Goal: Register for event/course

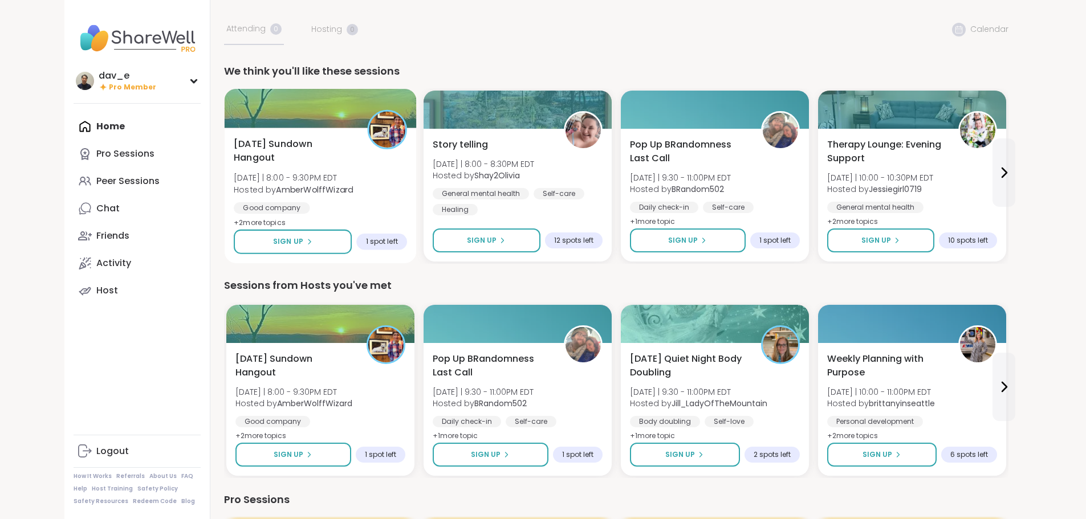
click at [283, 162] on span "[DATE] Sundown Hangout" at bounding box center [294, 151] width 121 height 28
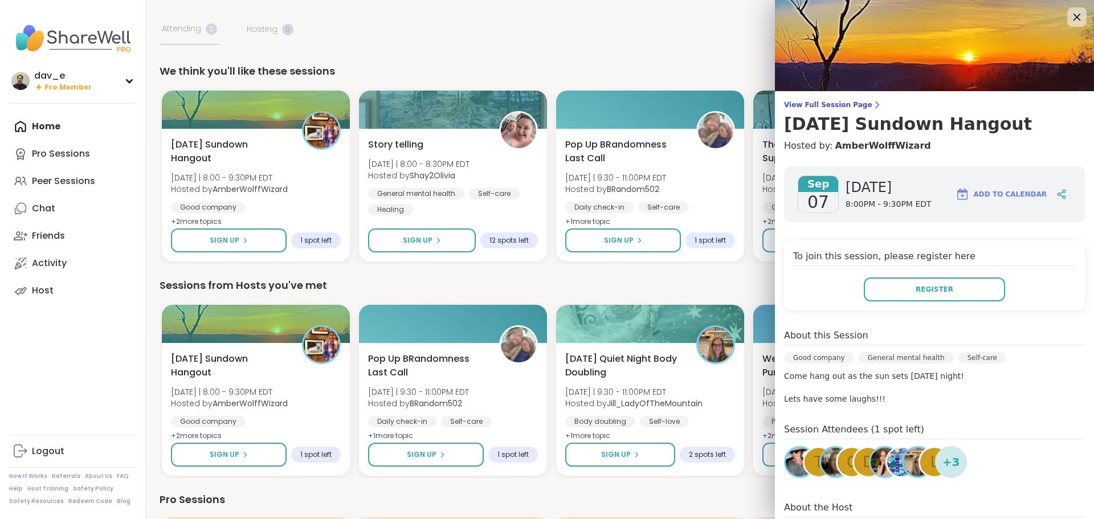
click at [1070, 14] on icon at bounding box center [1077, 17] width 14 height 14
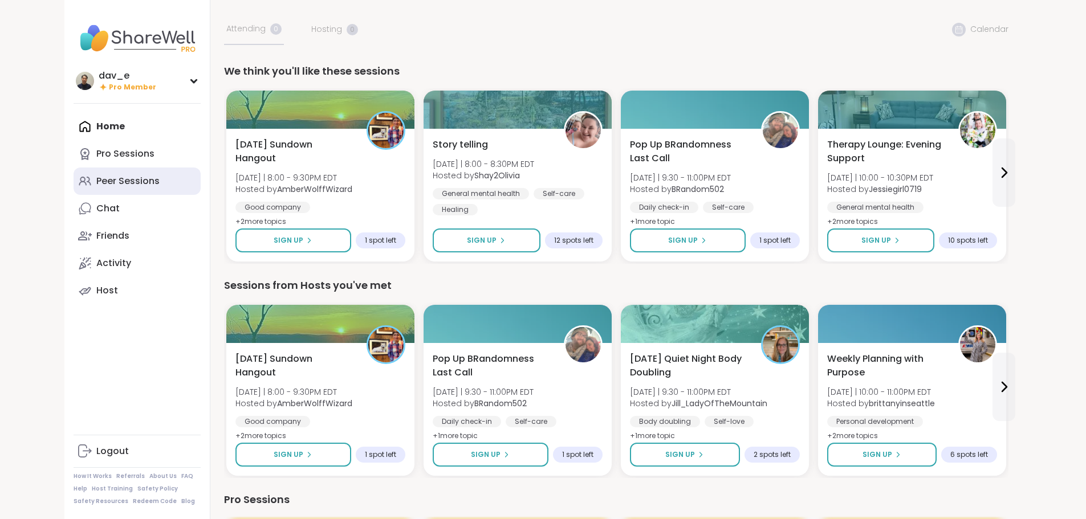
click at [96, 178] on div "Peer Sessions" at bounding box center [127, 181] width 63 height 13
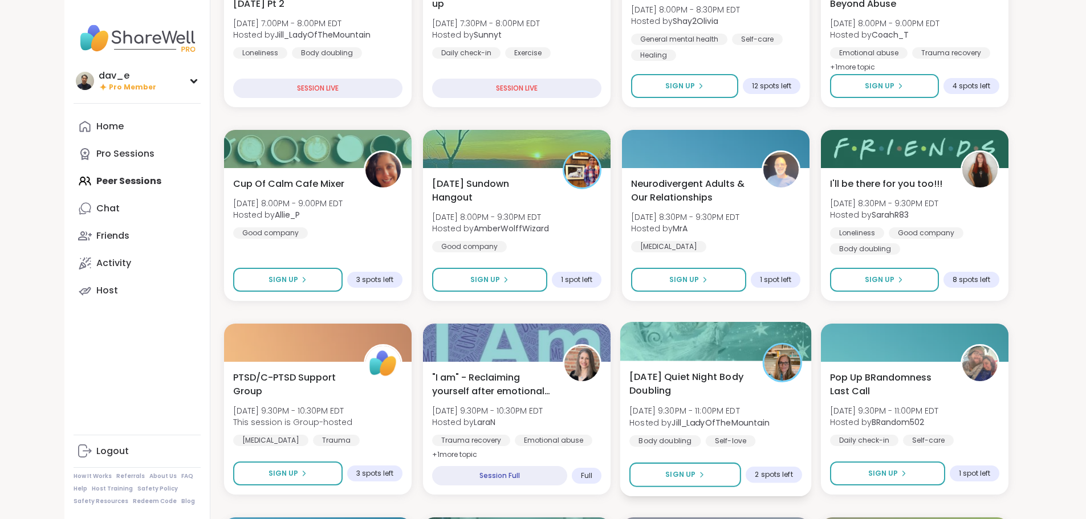
scroll to position [399, 0]
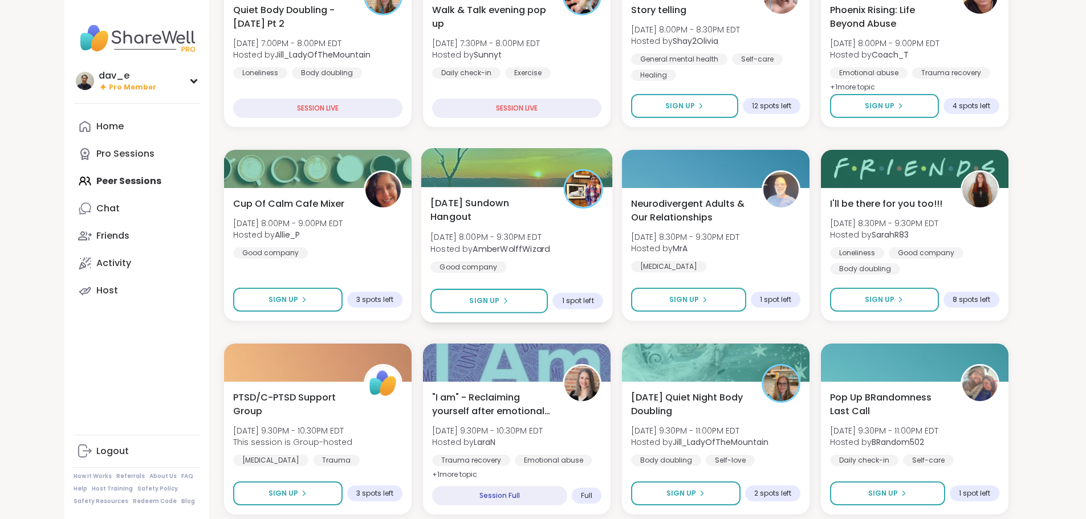
click at [543, 236] on div "[DATE] Sundown Hangout [DATE] 8:00PM - 9:30PM EDT Hosted by AmberWolffWizard Go…" at bounding box center [516, 242] width 173 height 93
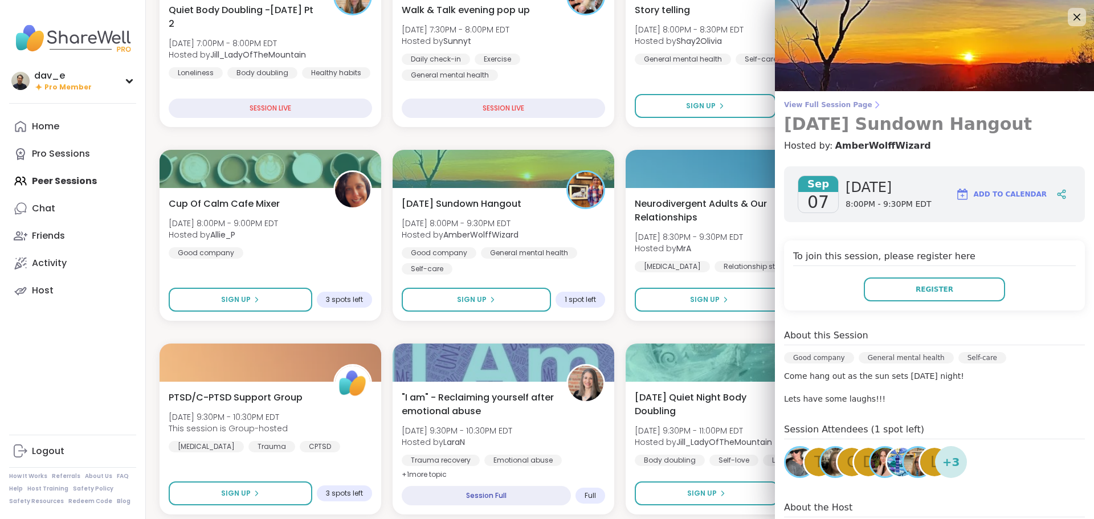
click at [833, 104] on span "View Full Session Page" at bounding box center [934, 104] width 301 height 9
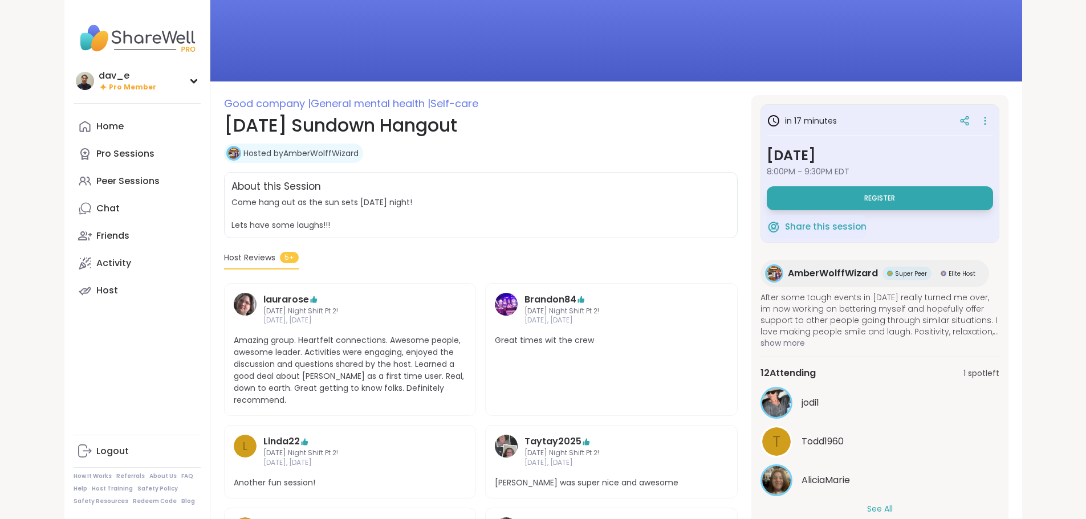
scroll to position [149, 0]
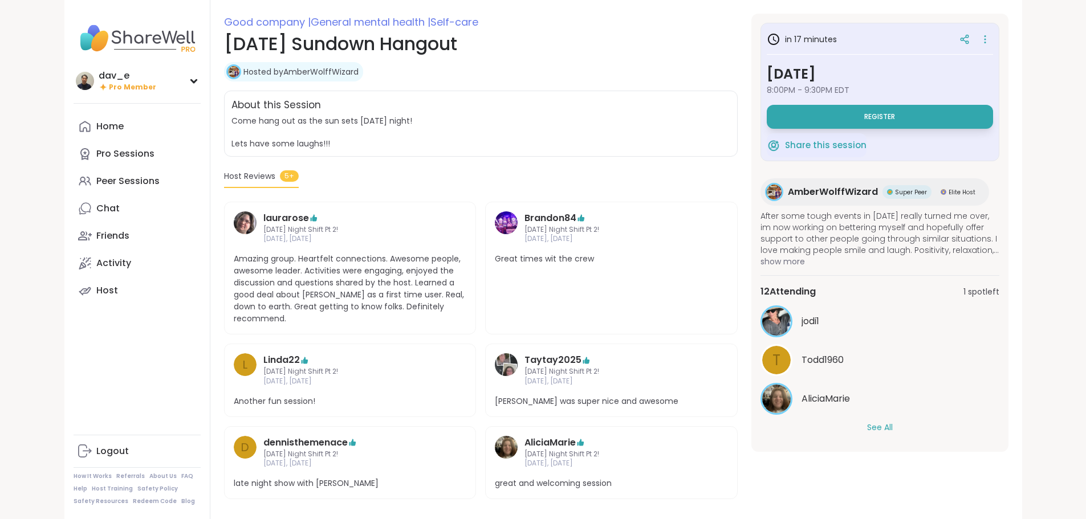
click at [892, 422] on button "See All" at bounding box center [880, 428] width 26 height 12
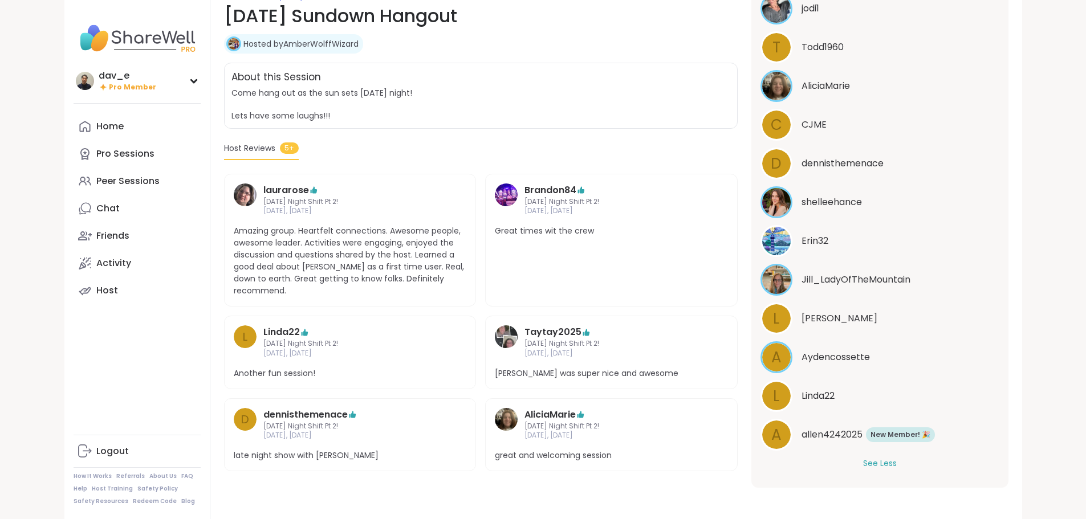
scroll to position [178, 0]
click at [85, 128] on link "Home" at bounding box center [137, 126] width 127 height 27
